Goal: Transaction & Acquisition: Purchase product/service

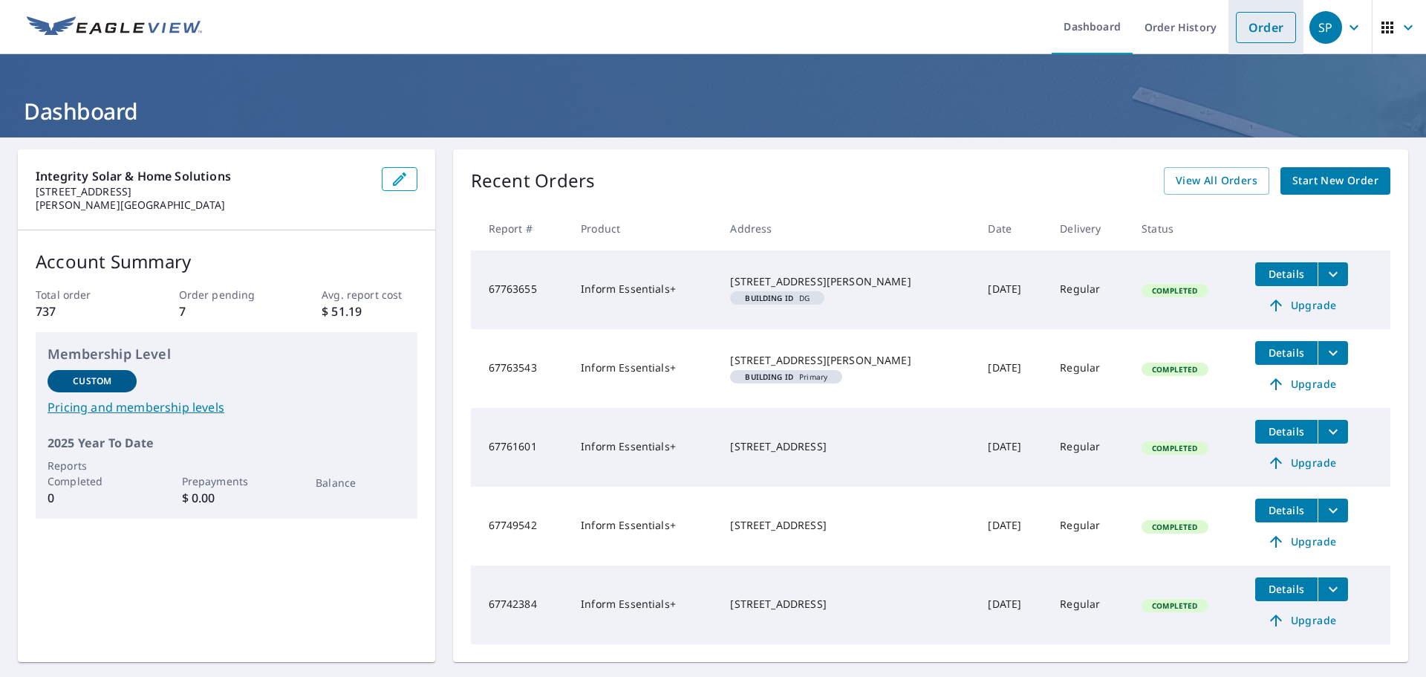
click at [1237, 20] on link "Order" at bounding box center [1266, 27] width 60 height 31
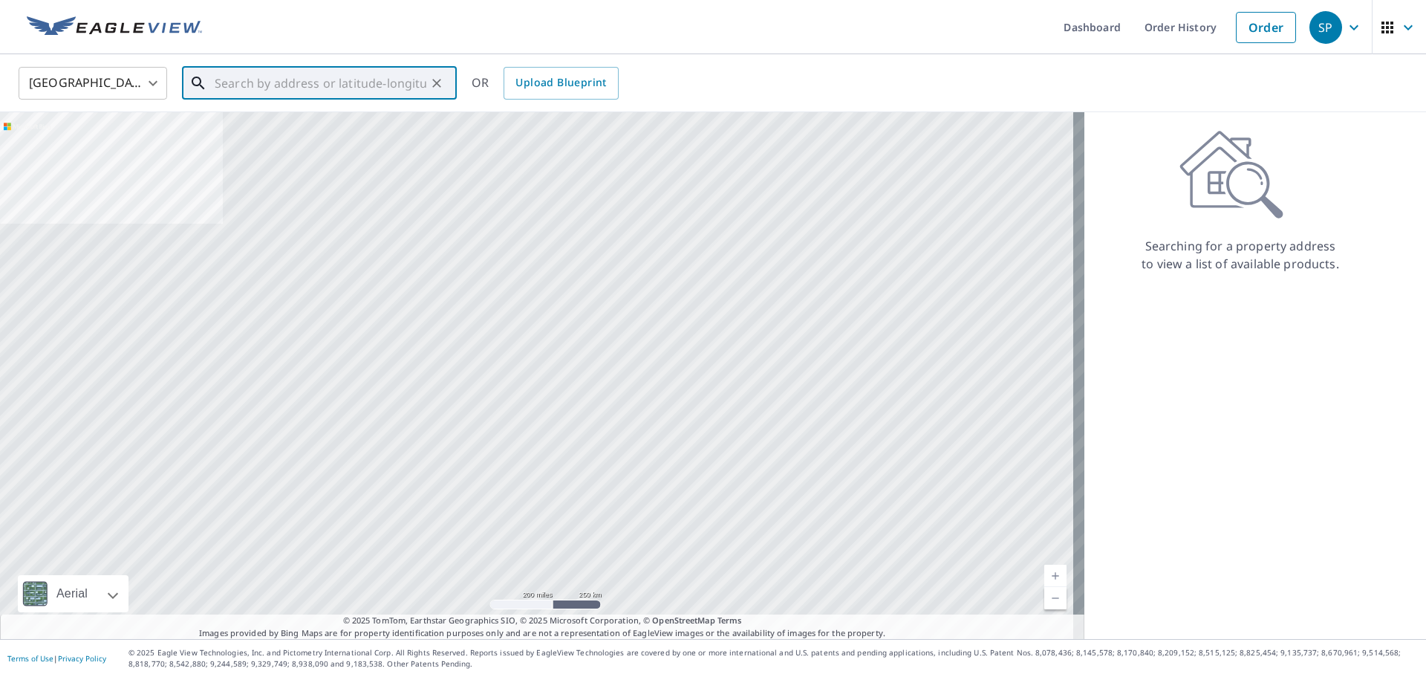
click at [357, 92] on input "text" at bounding box center [321, 83] width 212 height 42
paste input "[STREET_ADDRESS][US_STATE]"
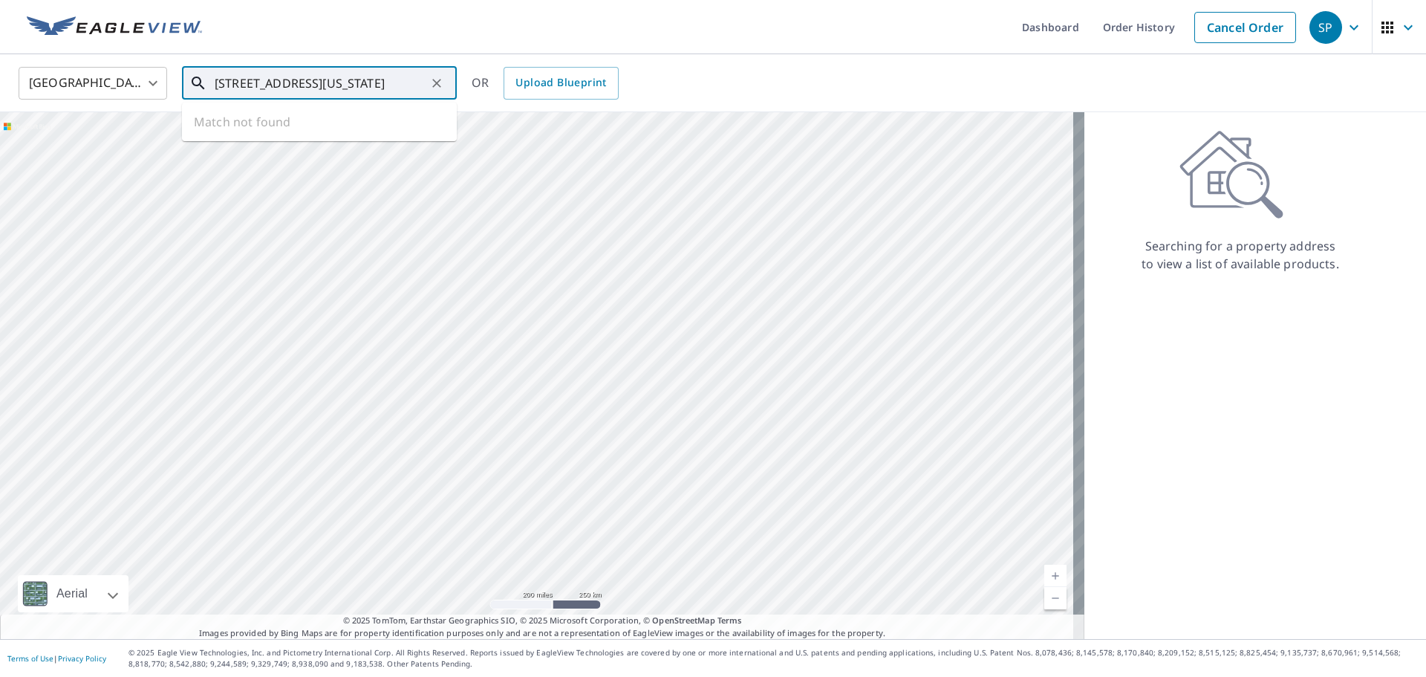
scroll to position [0, 71]
click at [344, 140] on p "[GEOGRAPHIC_DATA], [GEOGRAPHIC_DATA] 07508" at bounding box center [328, 150] width 233 height 30
type input "[STREET_ADDRESS]"
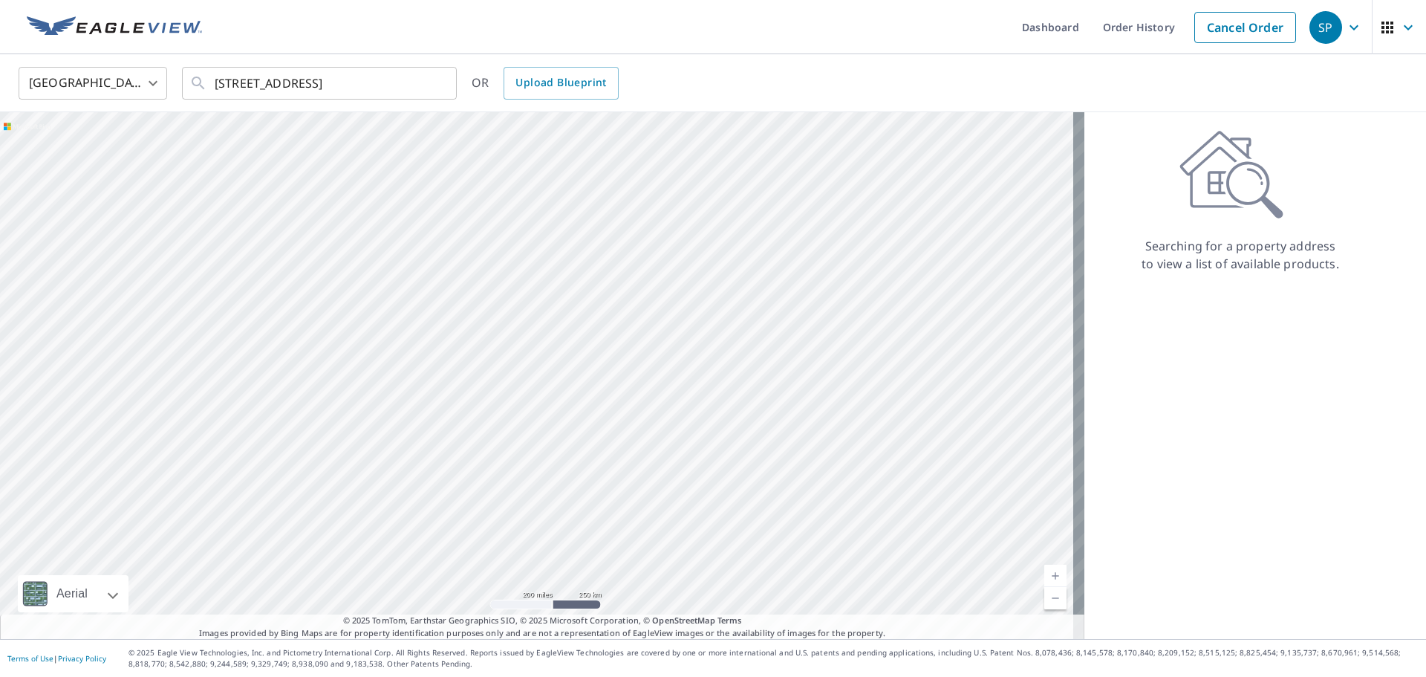
scroll to position [0, 0]
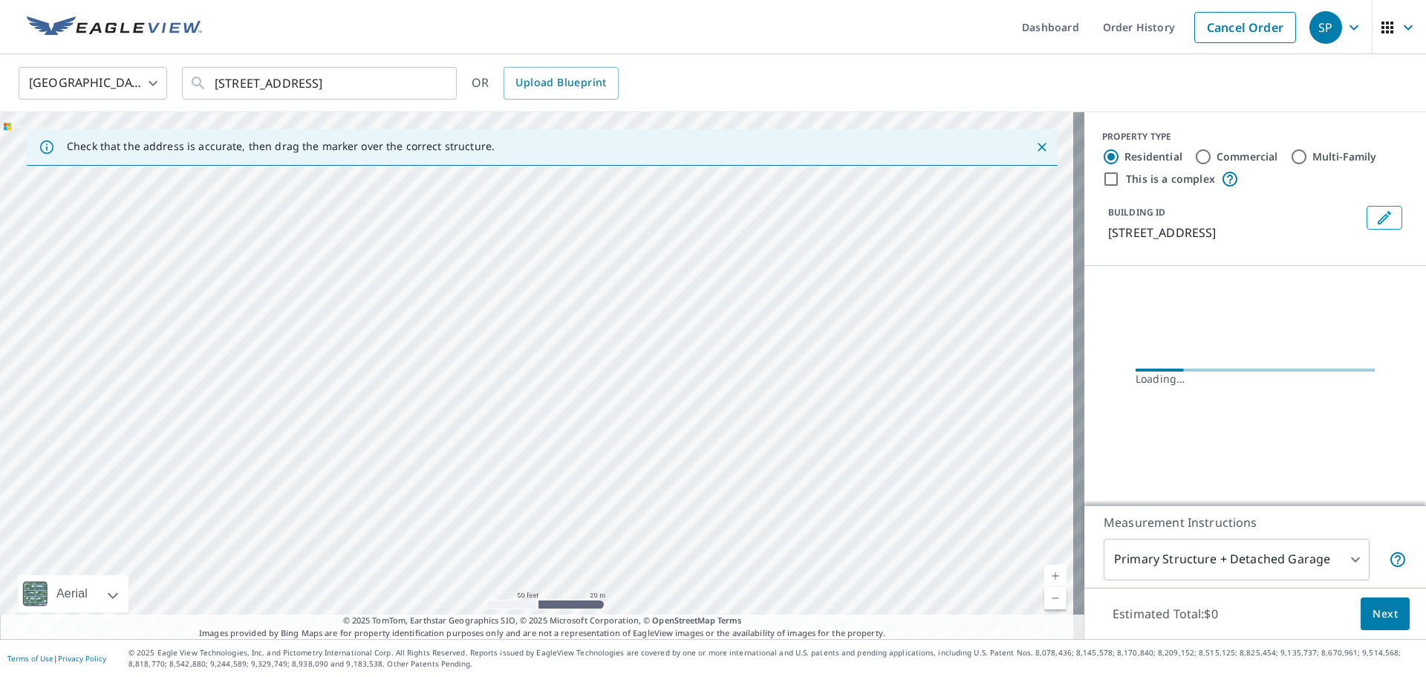
drag, startPoint x: 561, startPoint y: 412, endPoint x: 183, endPoint y: 310, distance: 390.9
click at [175, 311] on div "[STREET_ADDRESS]" at bounding box center [542, 375] width 1084 height 527
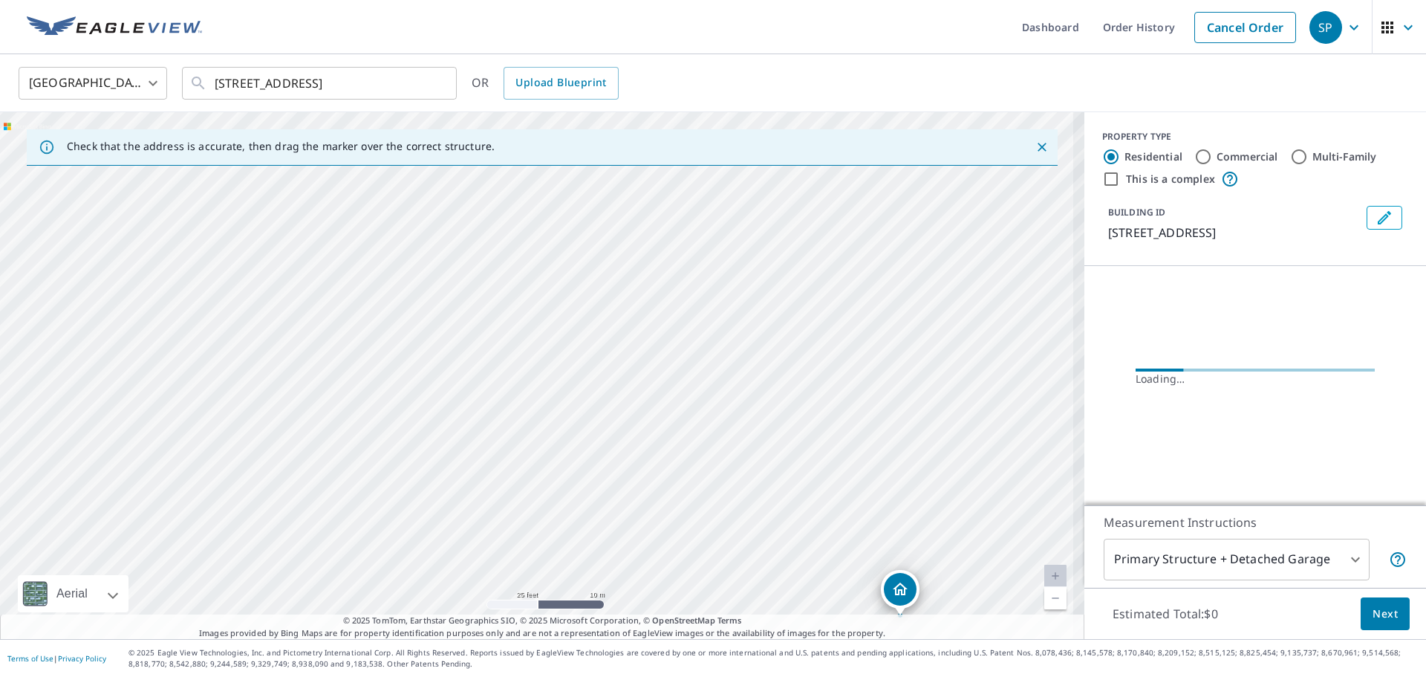
drag, startPoint x: 877, startPoint y: 403, endPoint x: 492, endPoint y: 126, distance: 475.1
click at [492, 126] on div "Check that the address is accurate, then drag the marker over the correct struc…" at bounding box center [542, 375] width 1084 height 527
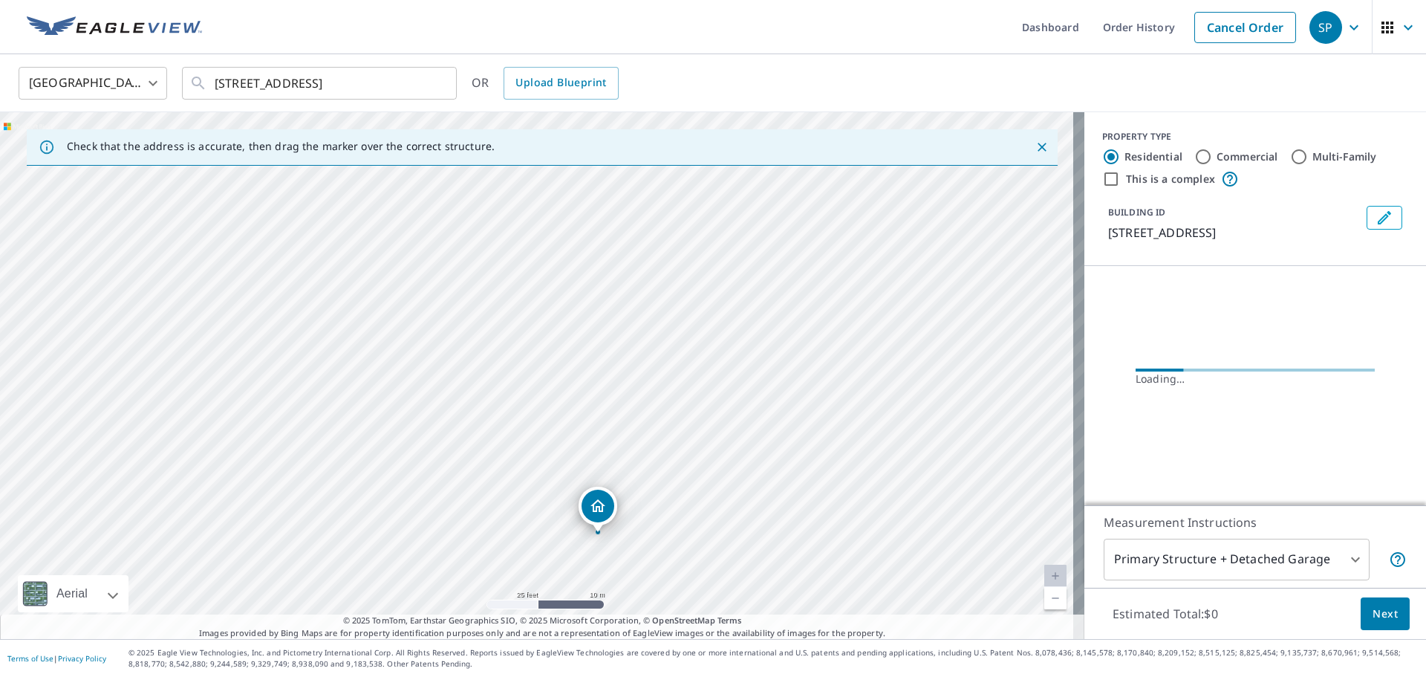
drag, startPoint x: 521, startPoint y: 288, endPoint x: 471, endPoint y: 171, distance: 127.7
click at [480, 191] on div "[STREET_ADDRESS]" at bounding box center [542, 375] width 1084 height 527
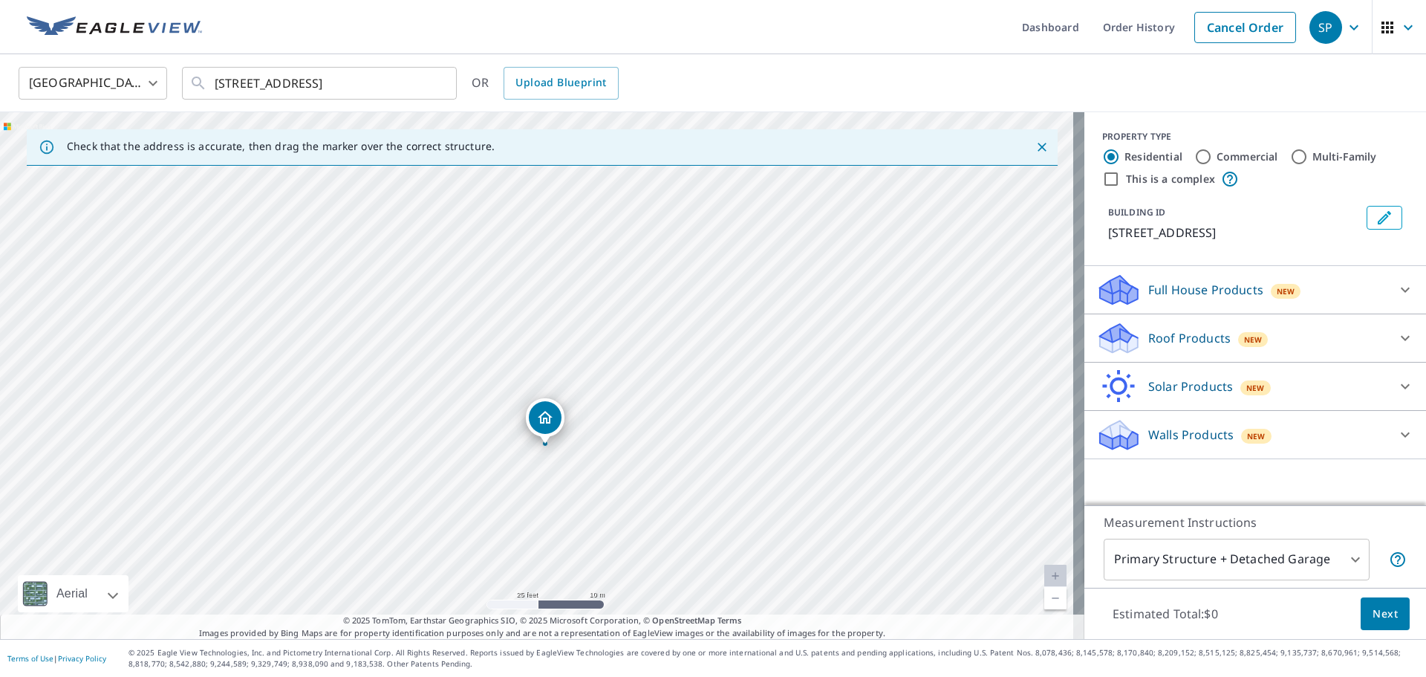
drag, startPoint x: 535, startPoint y: 346, endPoint x: 543, endPoint y: 417, distance: 71.0
click at [1183, 399] on div "Solar Products New" at bounding box center [1241, 386] width 291 height 35
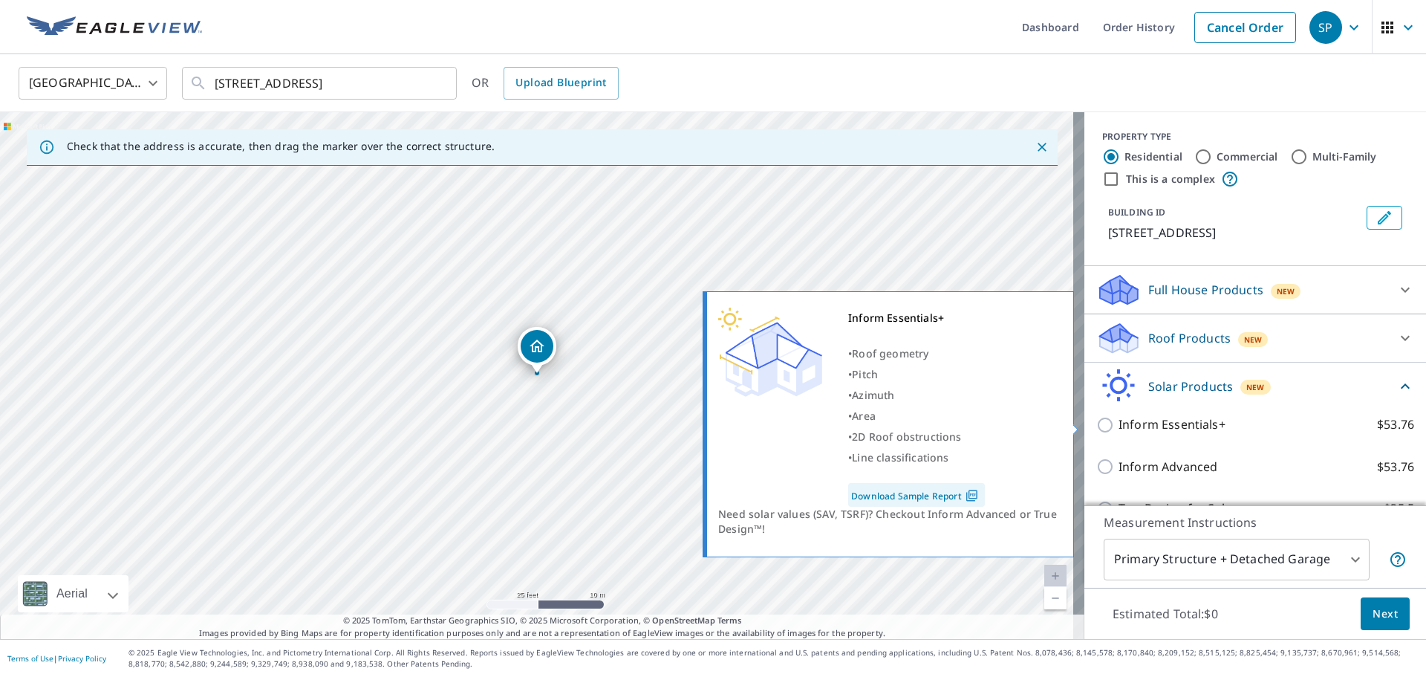
click at [1183, 429] on p "Inform Essentials+" at bounding box center [1171, 424] width 107 height 19
click at [1118, 429] on input "Inform Essentials+ $53.76" at bounding box center [1107, 425] width 22 height 18
checkbox input "true"
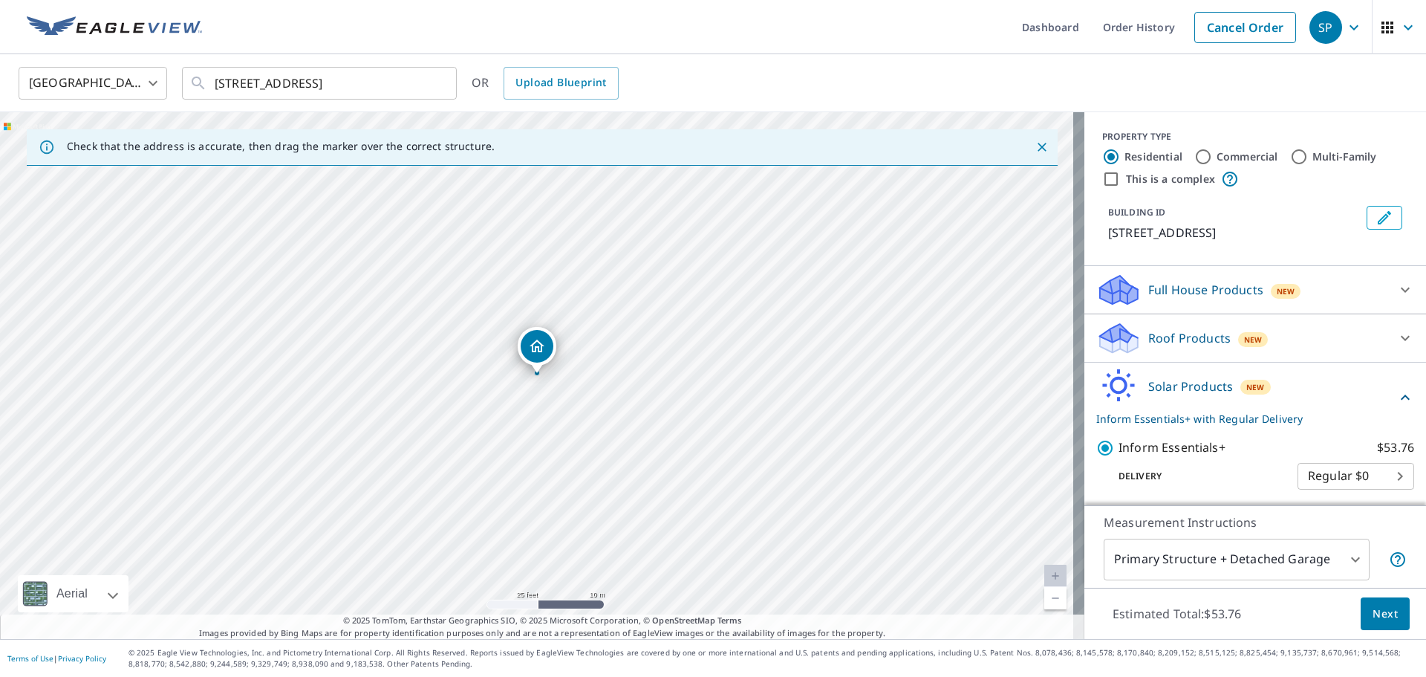
click at [1378, 604] on button "Next" at bounding box center [1384, 613] width 49 height 33
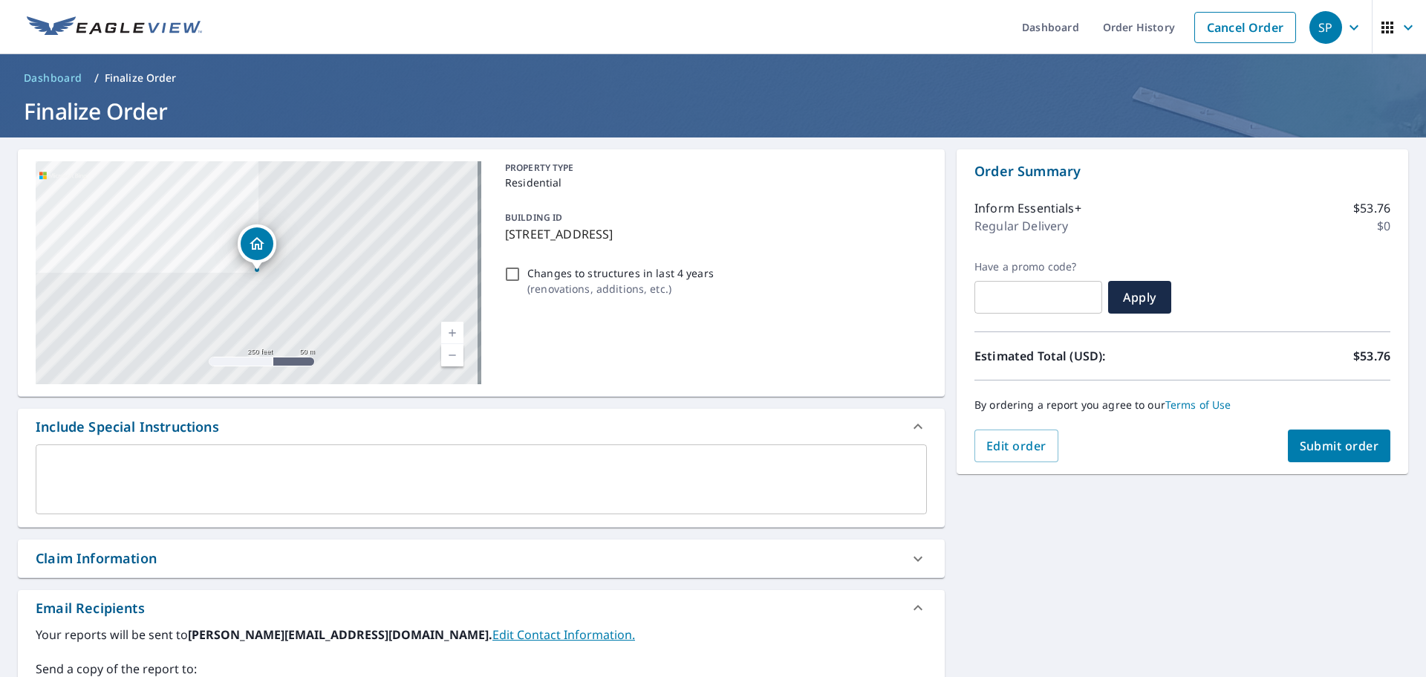
click at [1304, 449] on span "Submit order" at bounding box center [1339, 445] width 79 height 16
checkbox input "true"
